Goal: Information Seeking & Learning: Learn about a topic

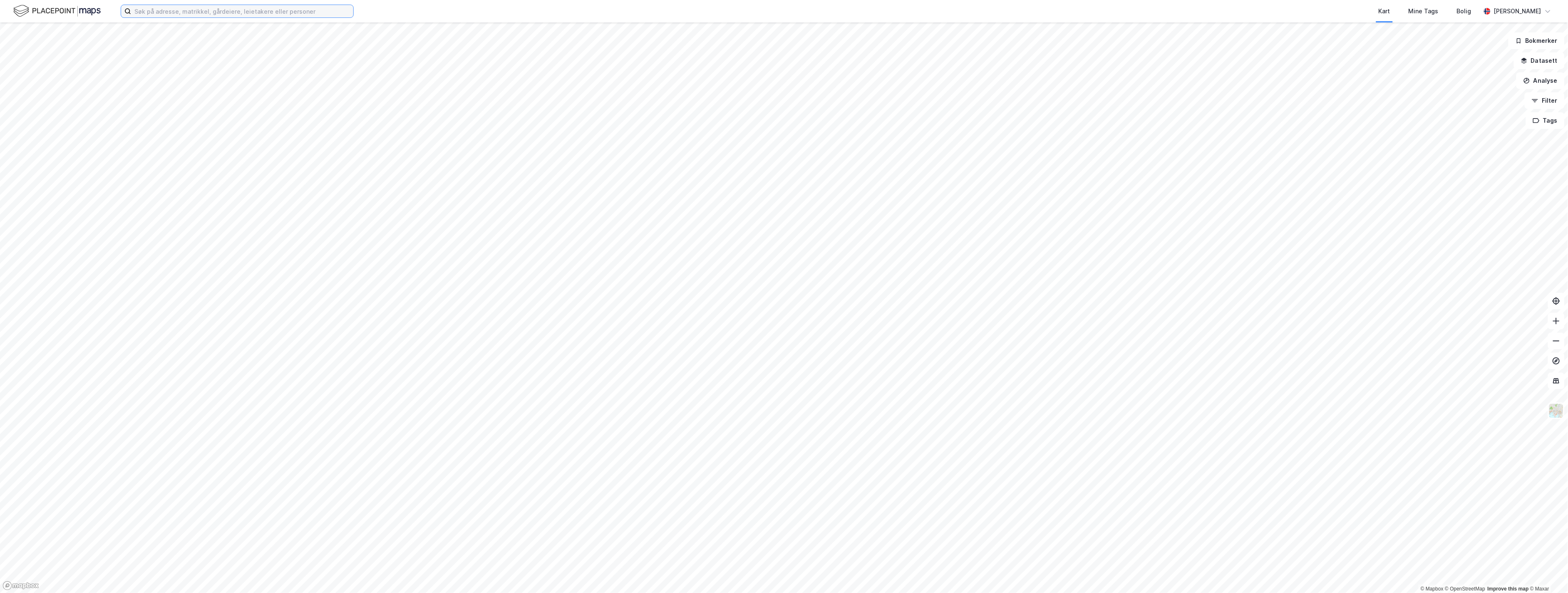
click at [312, 10] on input at bounding box center [242, 11] width 222 height 13
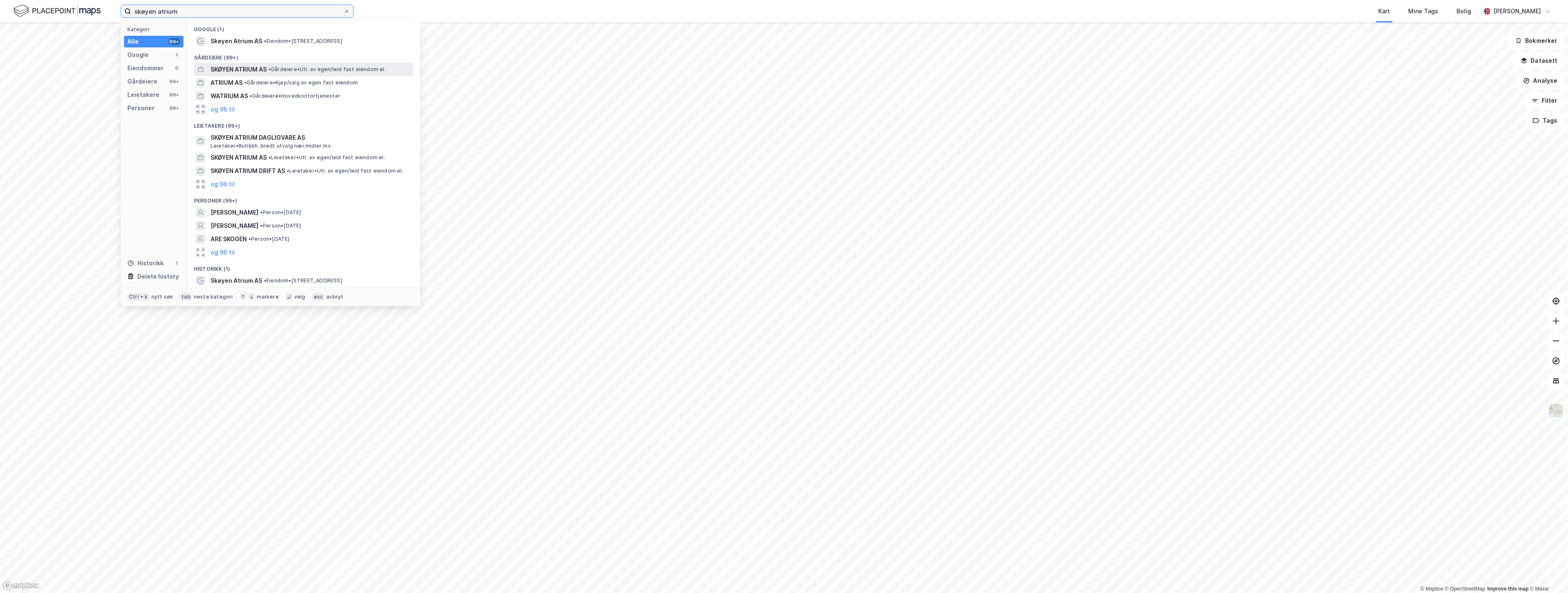
type input "skøyen atrium"
click at [299, 63] on div "SKØYEN ATRIUM AS • Gårdeiere • Utl. av egen/leid fast eiendom el." at bounding box center [304, 69] width 220 height 13
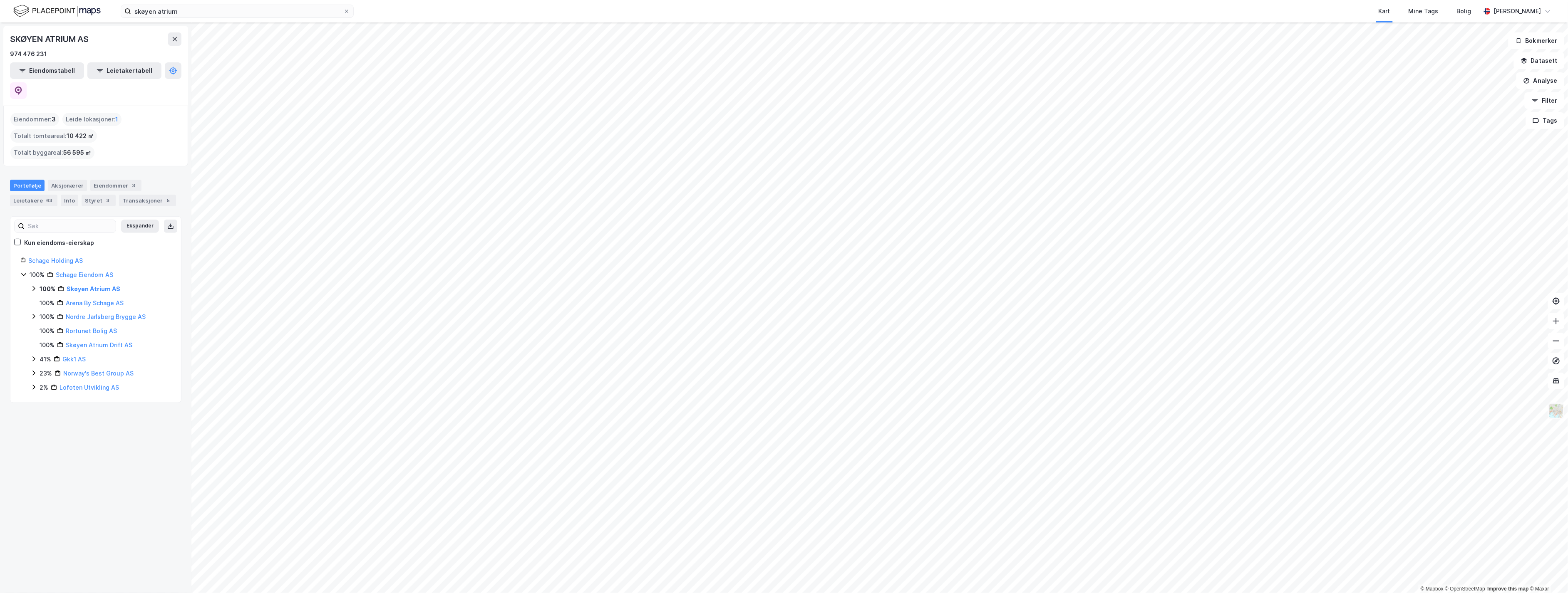
click at [1553, 418] on img at bounding box center [1556, 411] width 16 height 16
click at [1504, 379] on div "Etiketter" at bounding box center [1490, 383] width 107 height 23
click at [1496, 333] on div "Matrikkelgrenser" at bounding box center [1490, 336] width 49 height 10
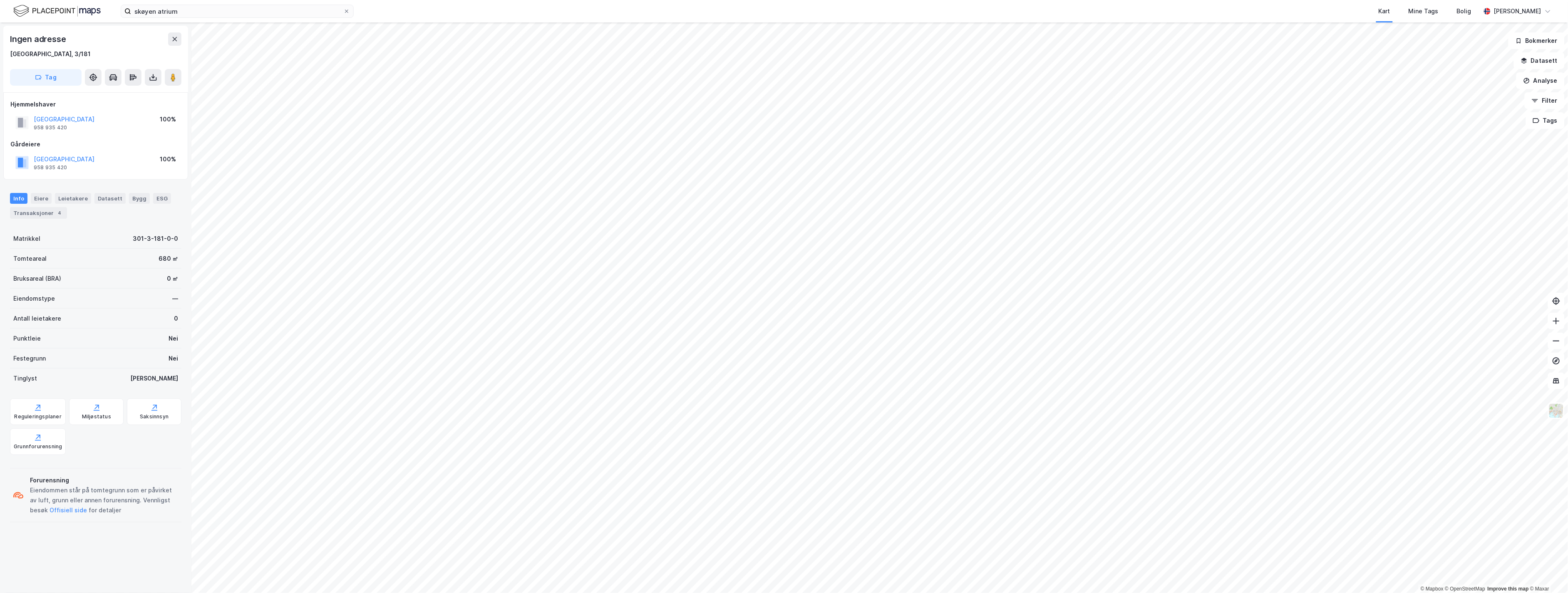
click at [1379, 592] on html "skøyen atrium Kart Mine Tags Bolig [PERSON_NAME] © Mapbox © OpenStreetMap Impro…" at bounding box center [784, 296] width 1568 height 593
